Goal: Navigation & Orientation: Find specific page/section

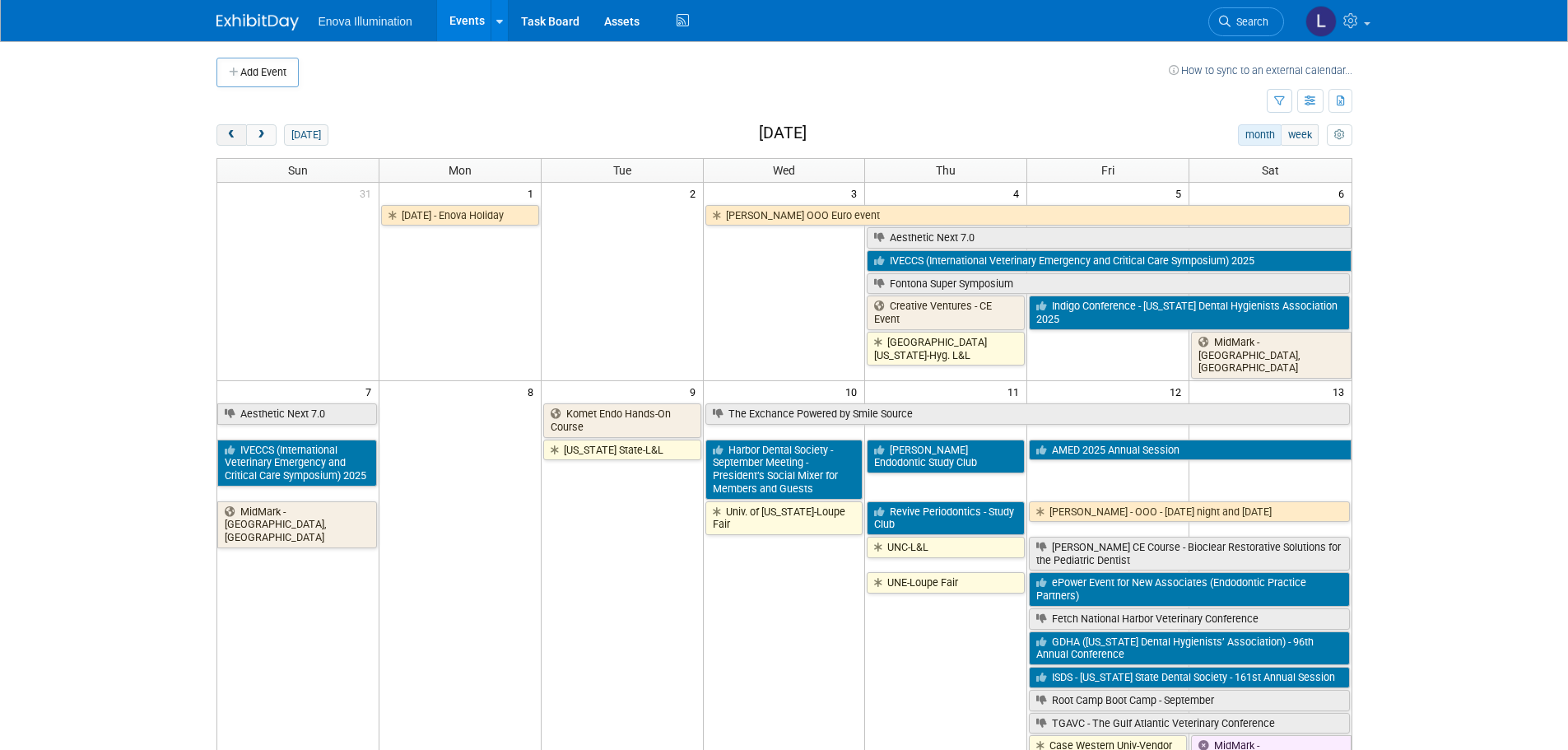
click at [220, 136] on button "prev" at bounding box center [232, 135] width 30 height 21
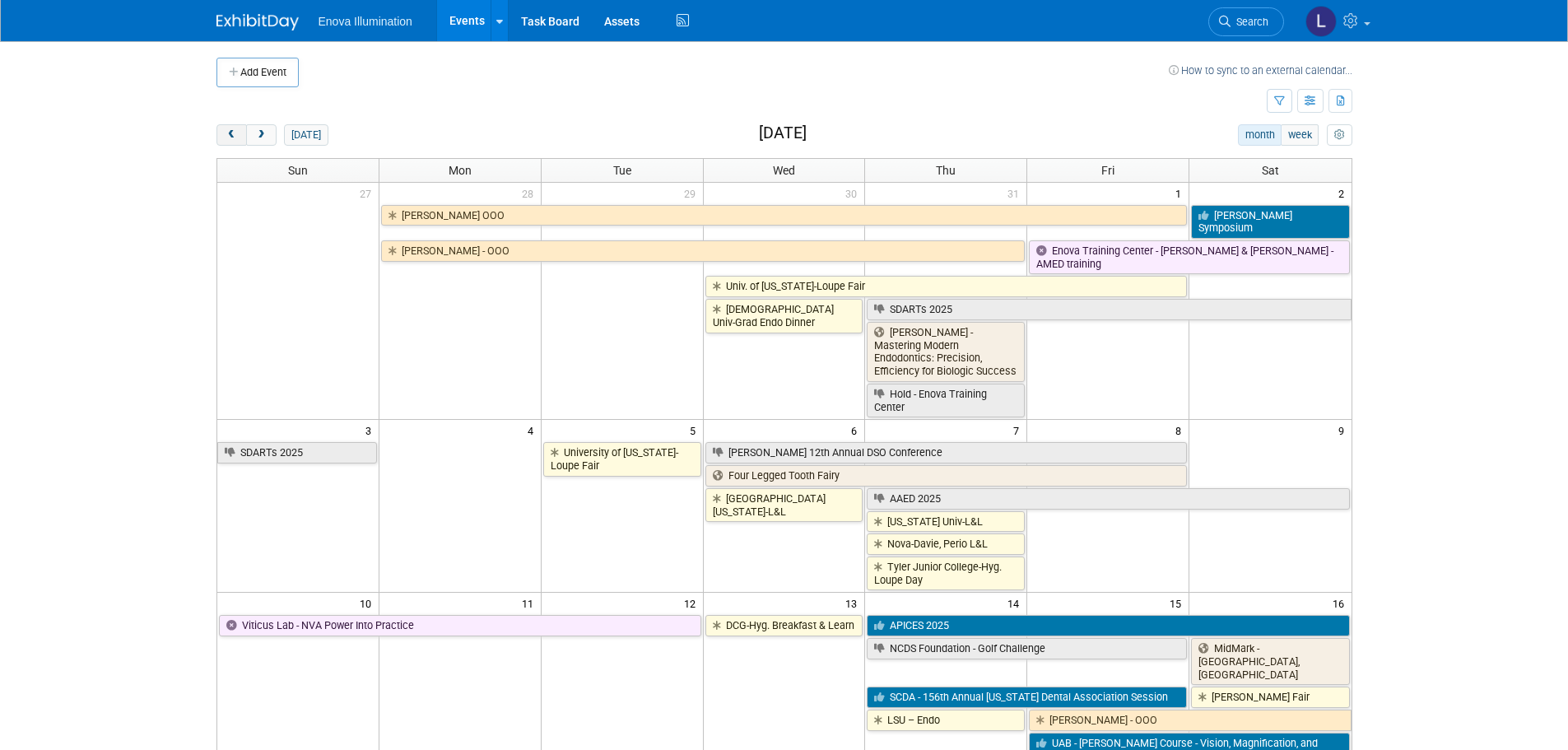
click at [220, 136] on button "prev" at bounding box center [232, 135] width 30 height 21
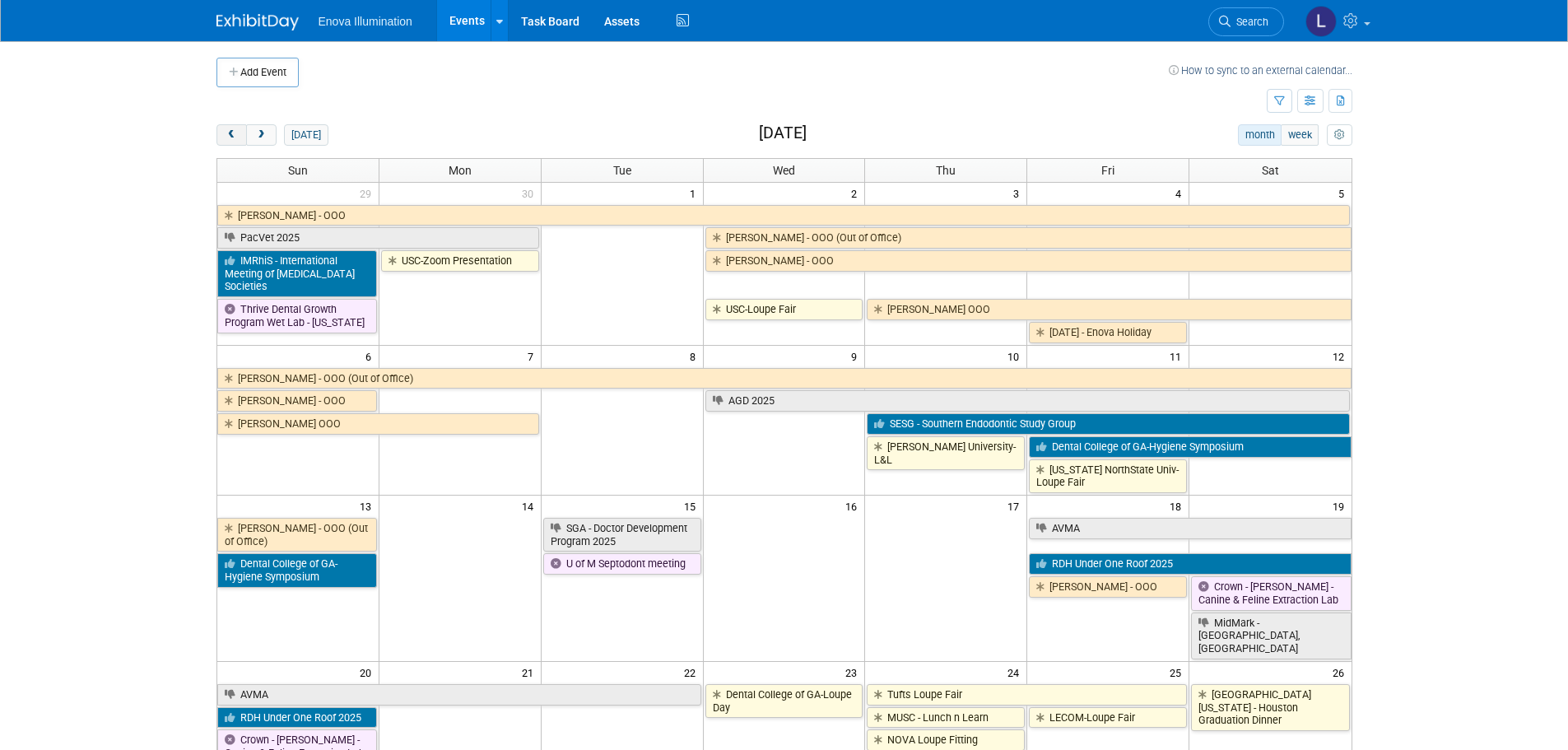
click at [220, 136] on button "prev" at bounding box center [232, 135] width 30 height 21
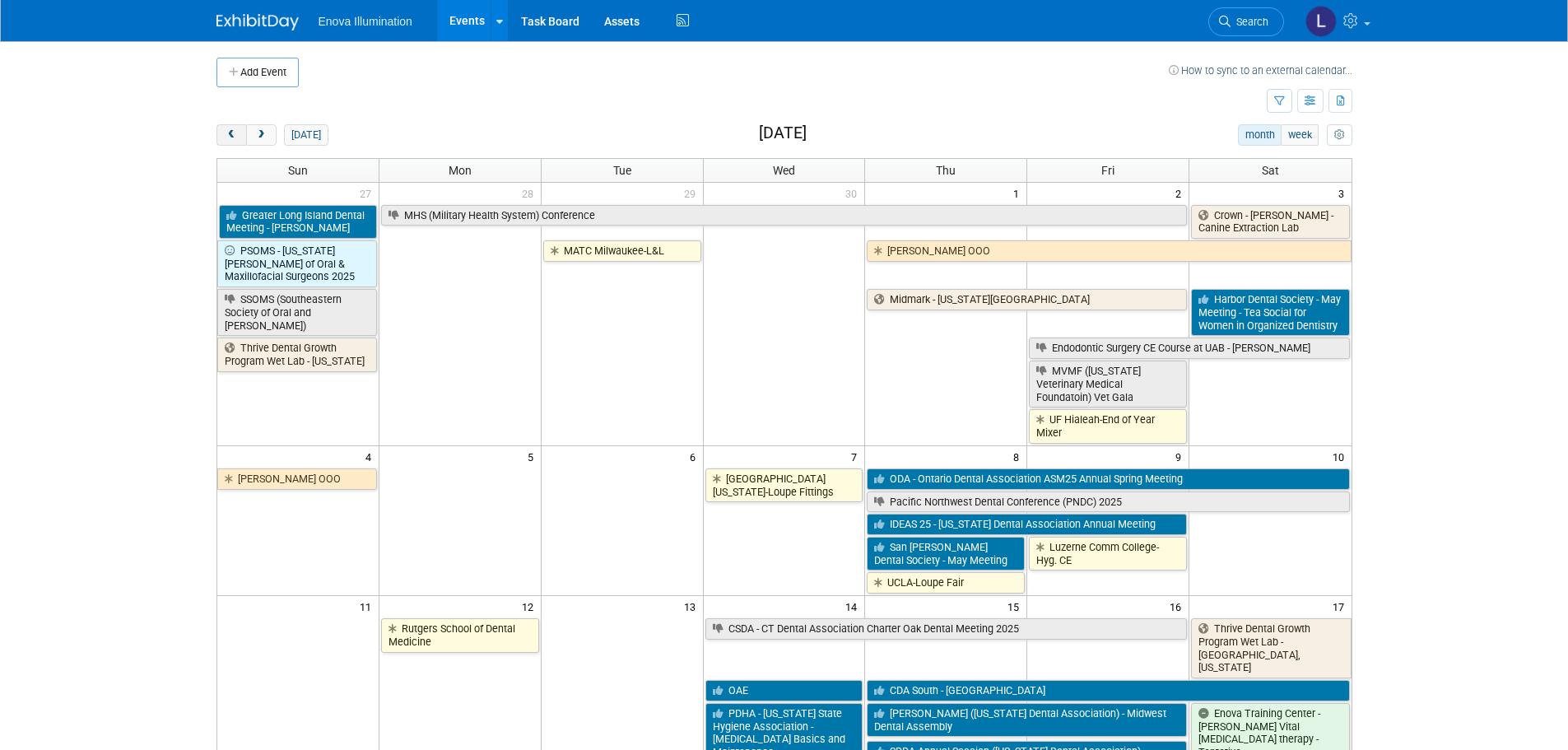
click at [220, 136] on button "prev" at bounding box center [232, 135] width 30 height 21
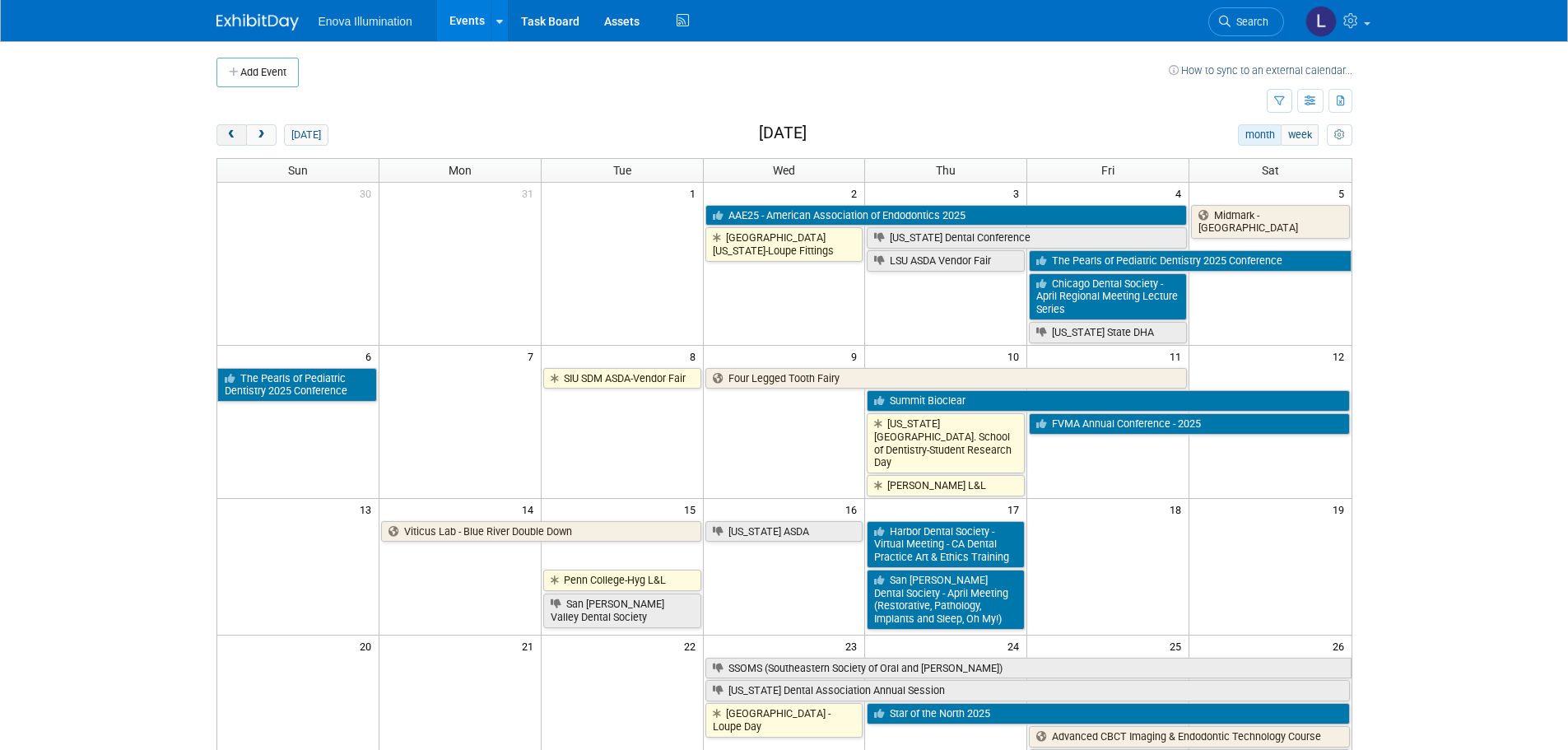
click at [220, 136] on button "prev" at bounding box center [232, 135] width 30 height 21
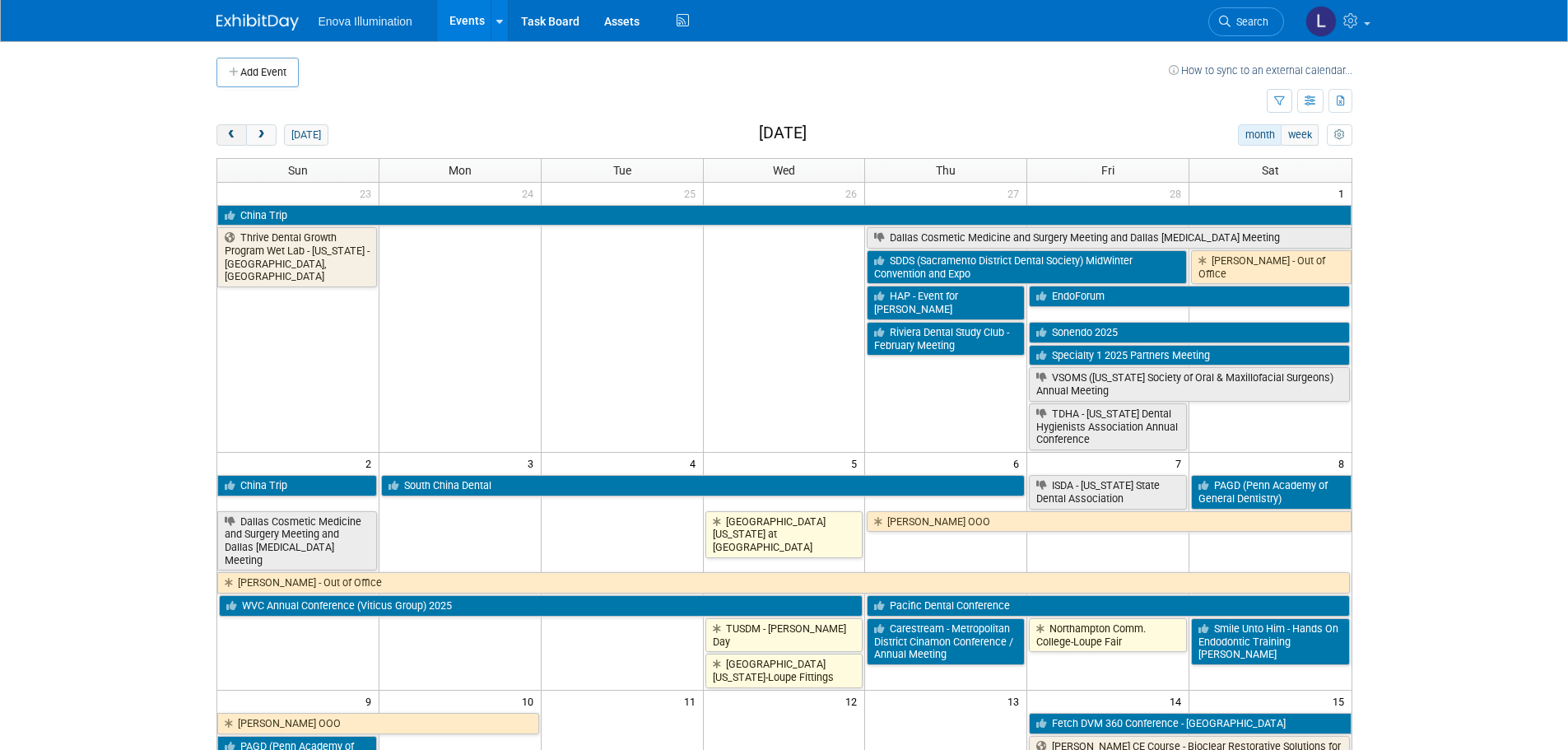
click at [220, 136] on button "prev" at bounding box center [232, 135] width 30 height 21
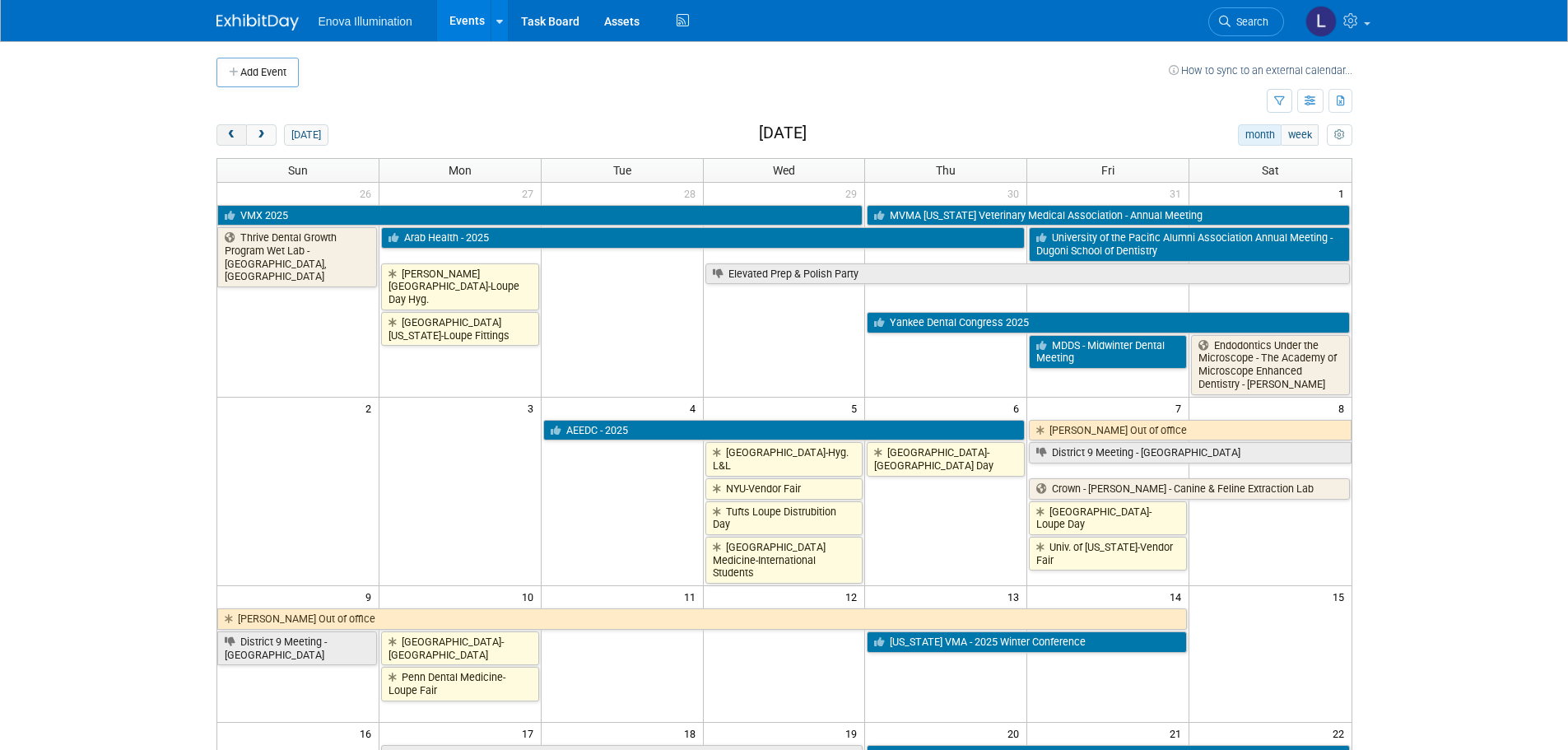
click at [220, 136] on button "prev" at bounding box center [232, 135] width 30 height 21
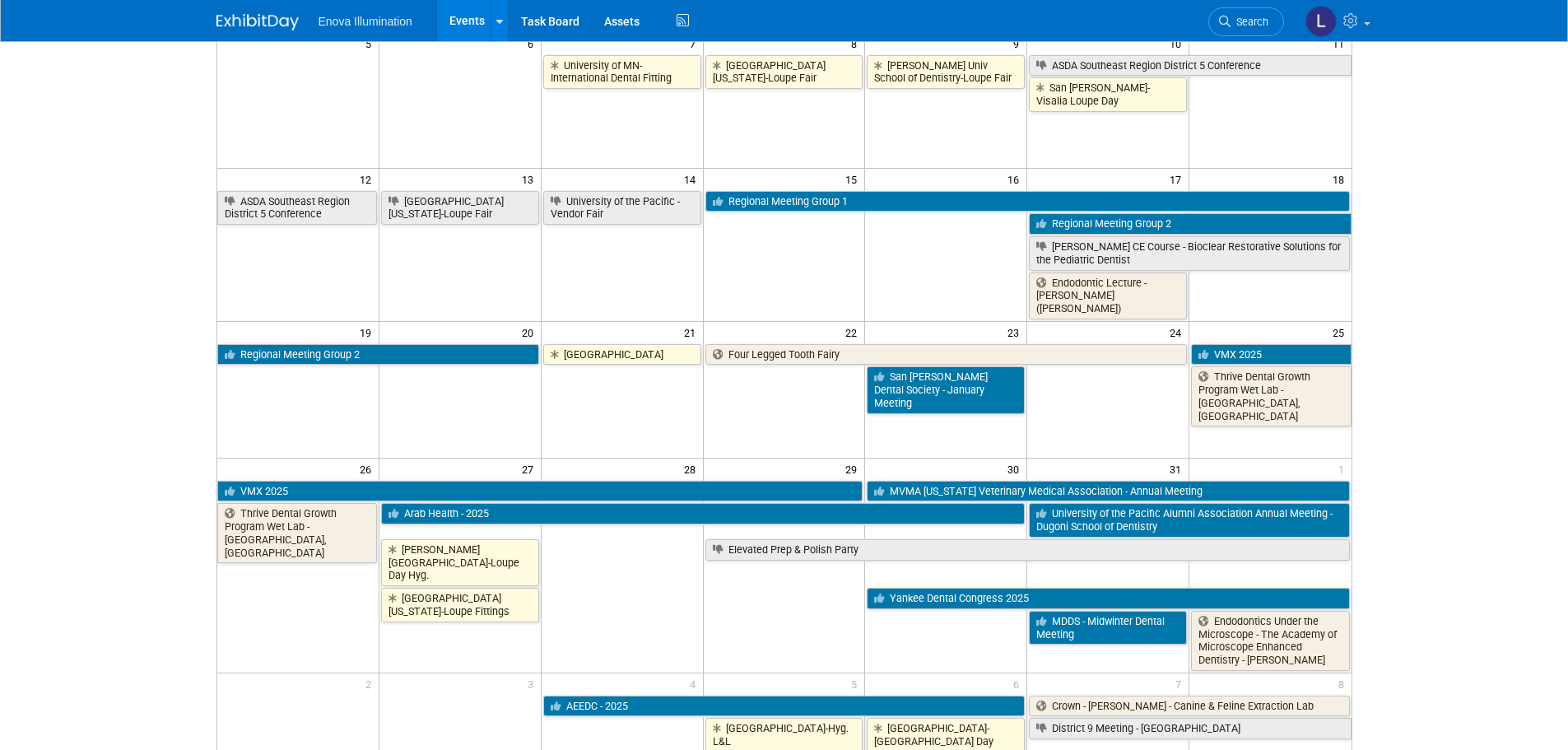
scroll to position [411, 0]
